Goal: Browse casually

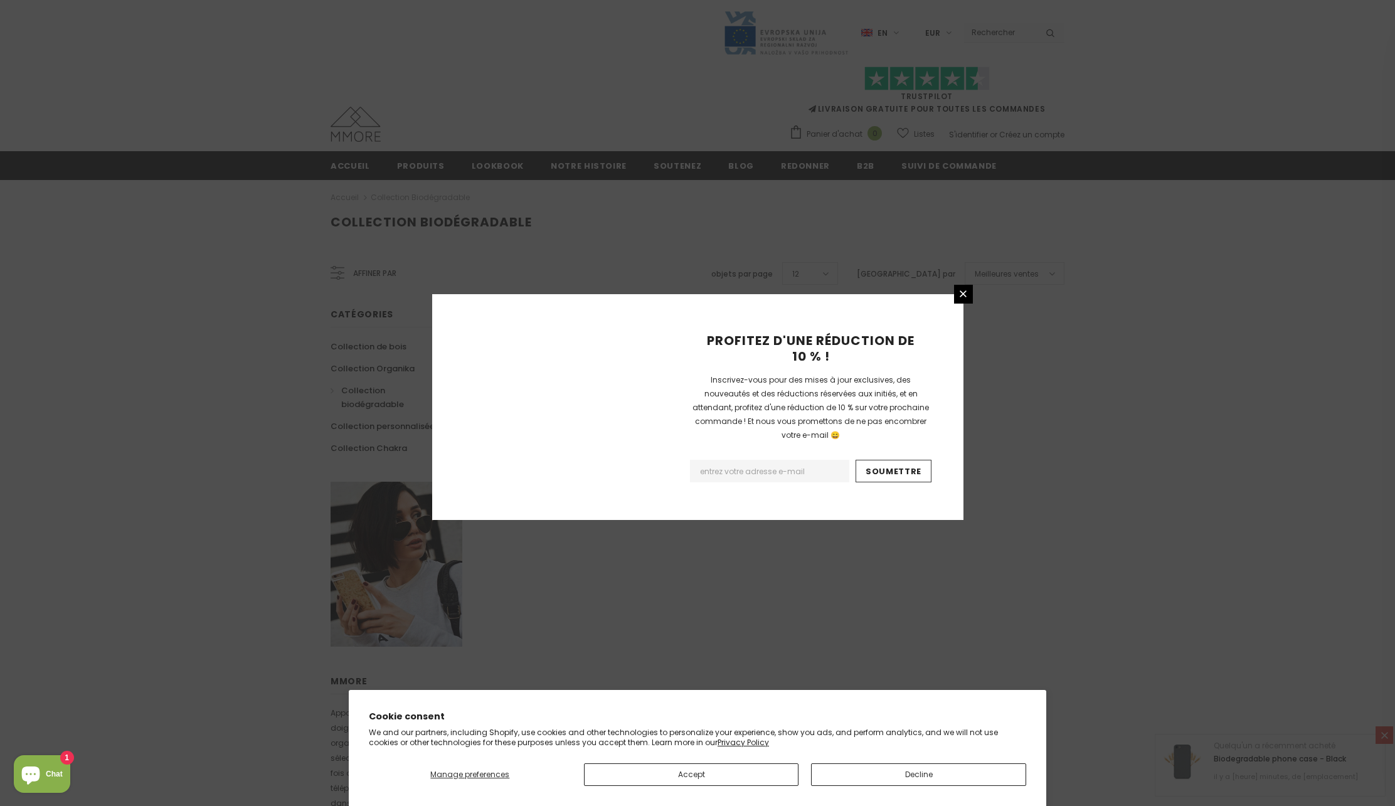
scroll to position [507, 0]
